Goal: Task Accomplishment & Management: Manage account settings

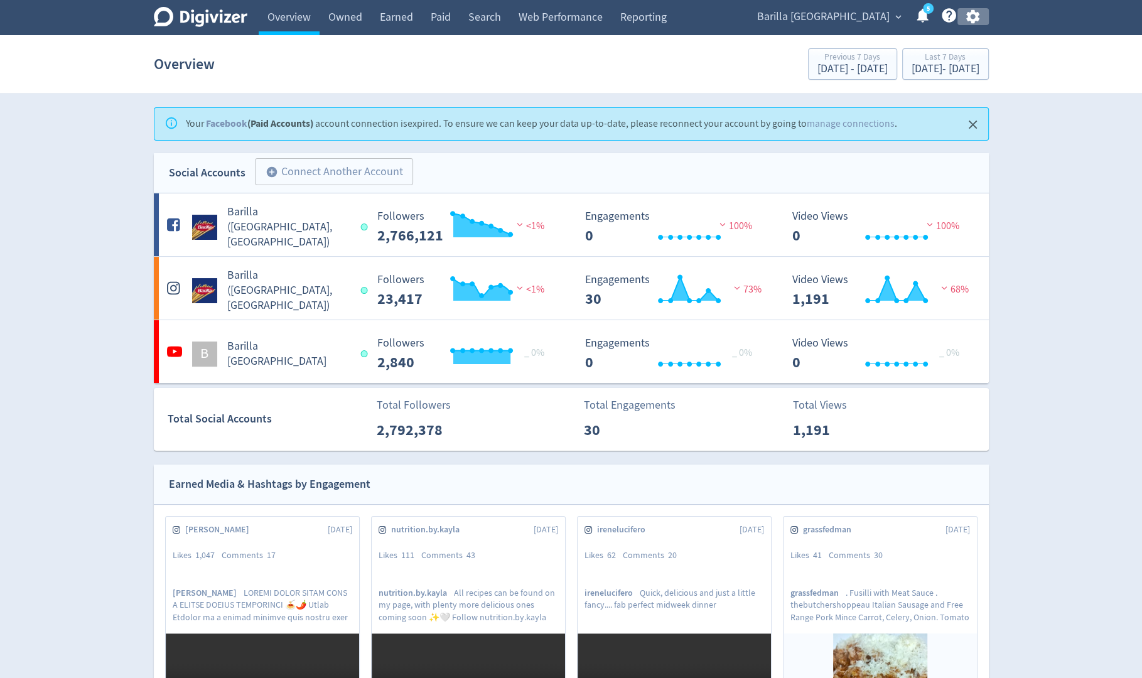
click at [979, 13] on icon "button" at bounding box center [973, 17] width 13 height 14
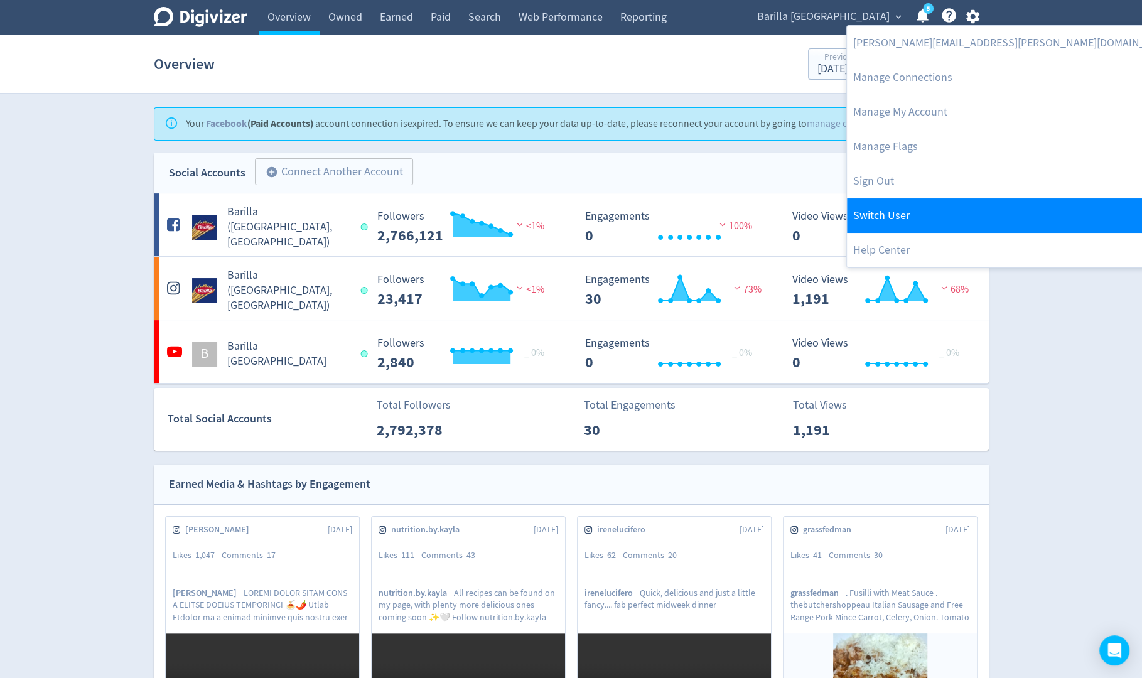
click at [906, 206] on link "Switch User" at bounding box center [1014, 215] width 335 height 35
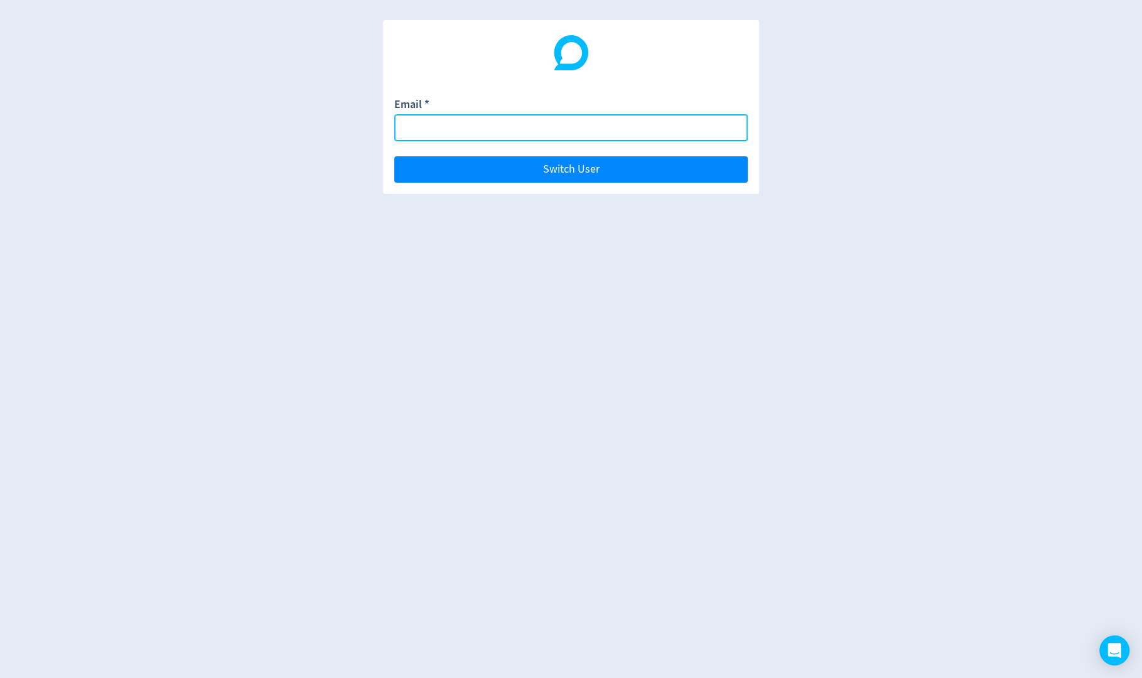
click at [695, 127] on input "Email *" at bounding box center [571, 127] width 354 height 27
paste input "[EMAIL_ADDRESS][DOMAIN_NAME]"
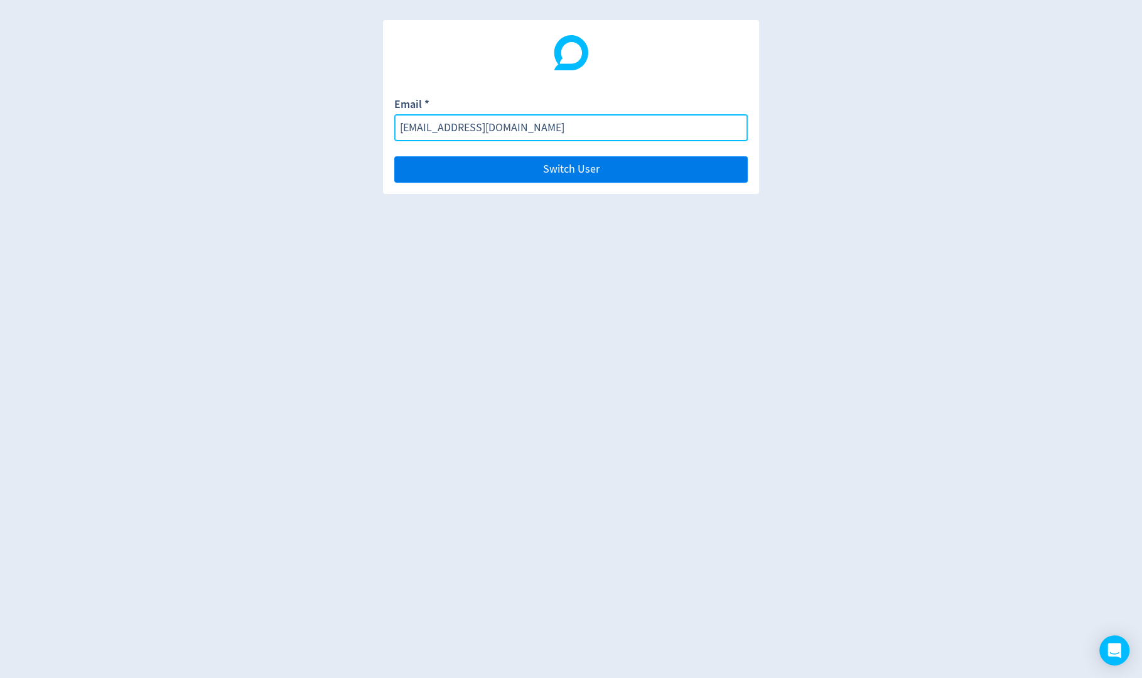
type input "[EMAIL_ADDRESS][DOMAIN_NAME]"
click at [702, 173] on button "Switch User" at bounding box center [571, 169] width 354 height 26
